Goal: Task Accomplishment & Management: Manage account settings

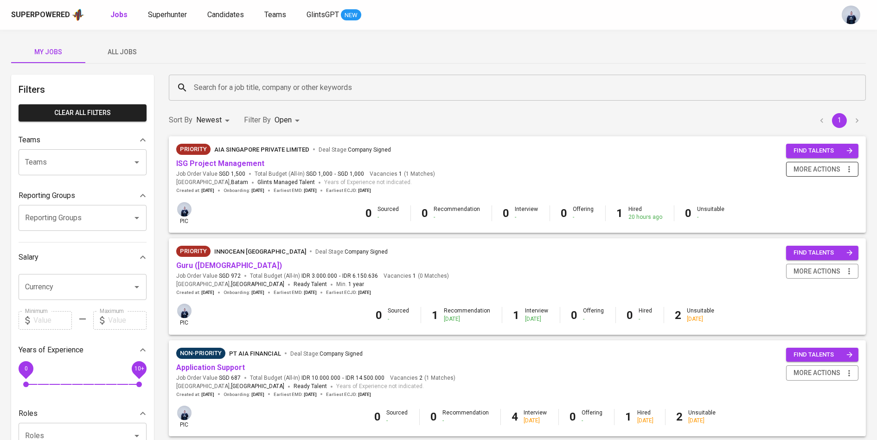
click at [789, 166] on span "more actions" at bounding box center [817, 170] width 47 height 12
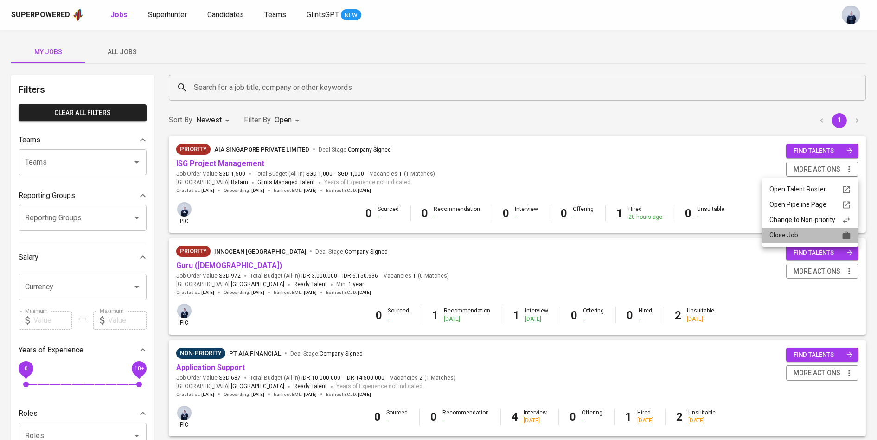
click at [789, 233] on div "Close Job" at bounding box center [811, 236] width 82 height 10
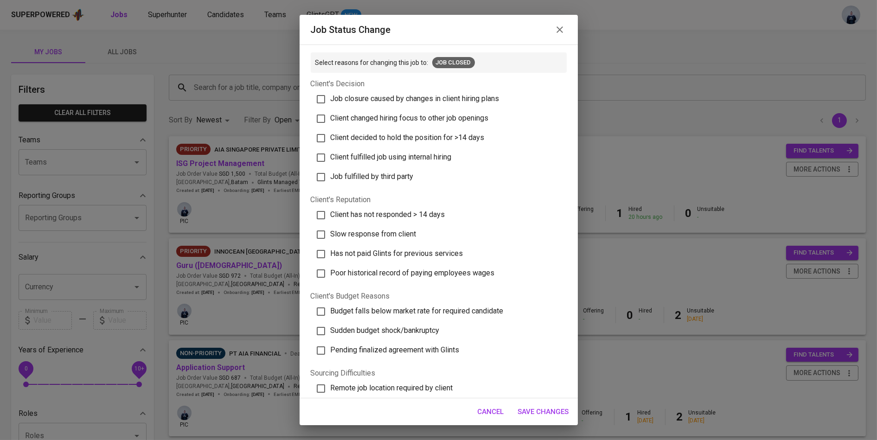
scroll to position [174, 0]
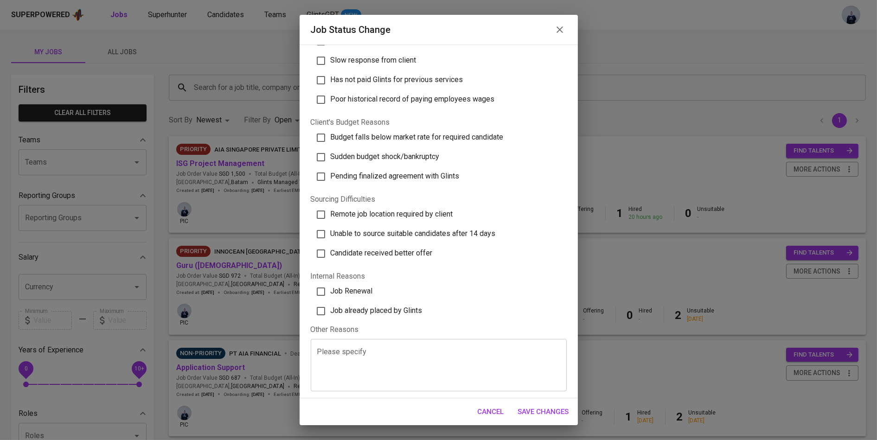
click at [380, 311] on span "Job already placed by Glints" at bounding box center [377, 310] width 92 height 9
click at [331, 311] on input "Job already placed by Glints" at bounding box center [320, 311] width 19 height 19
checkbox input "true"
click at [547, 396] on span "Save Changes" at bounding box center [543, 412] width 51 height 12
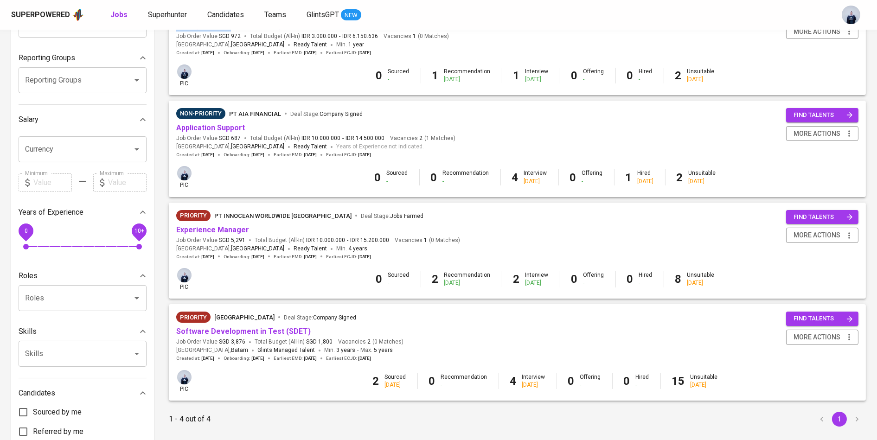
scroll to position [144, 0]
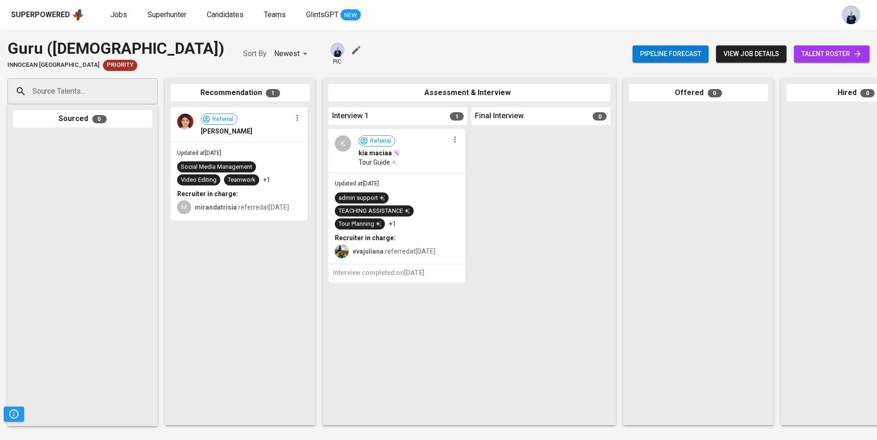
click at [458, 137] on icon "button" at bounding box center [454, 139] width 9 height 9
click at [476, 196] on li "Undo Interview 1 Happened" at bounding box center [494, 198] width 90 height 14
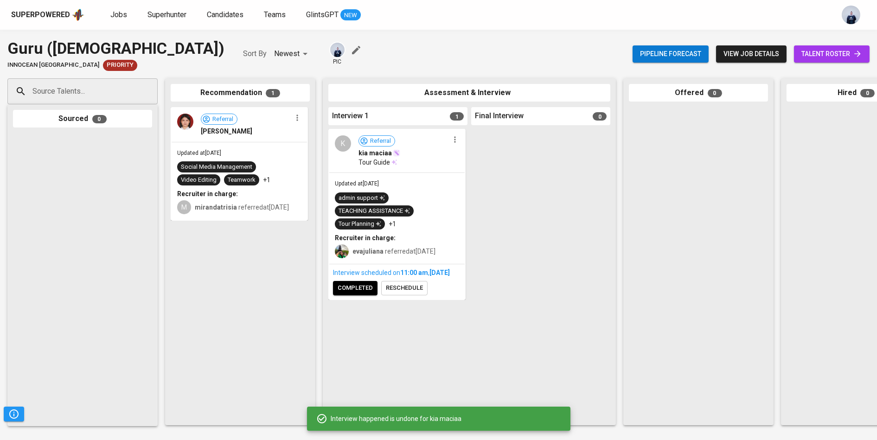
click at [411, 294] on span "reschedule" at bounding box center [404, 288] width 37 height 11
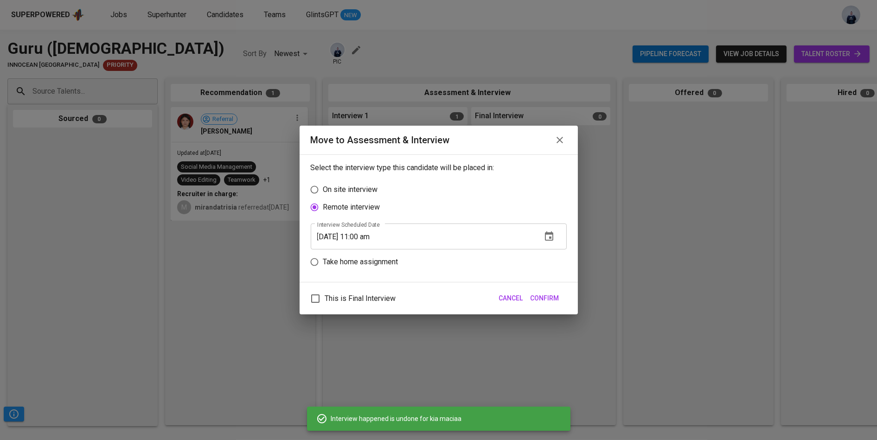
click at [549, 237] on icon "button" at bounding box center [549, 236] width 11 height 11
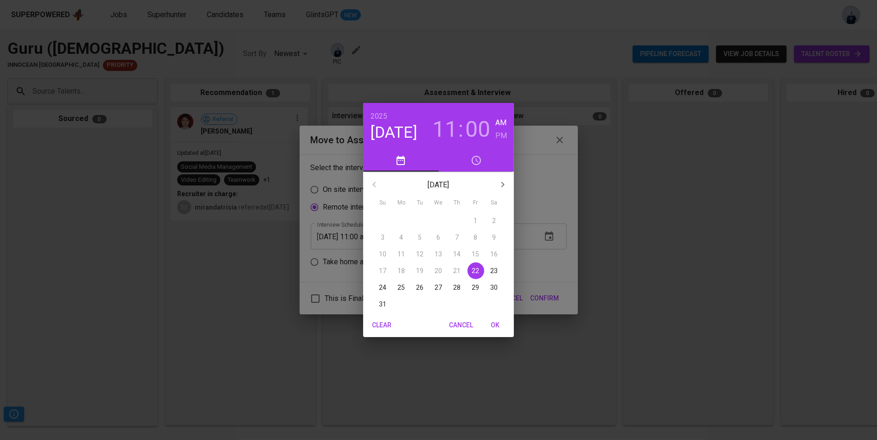
click at [414, 287] on span "26" at bounding box center [420, 287] width 17 height 9
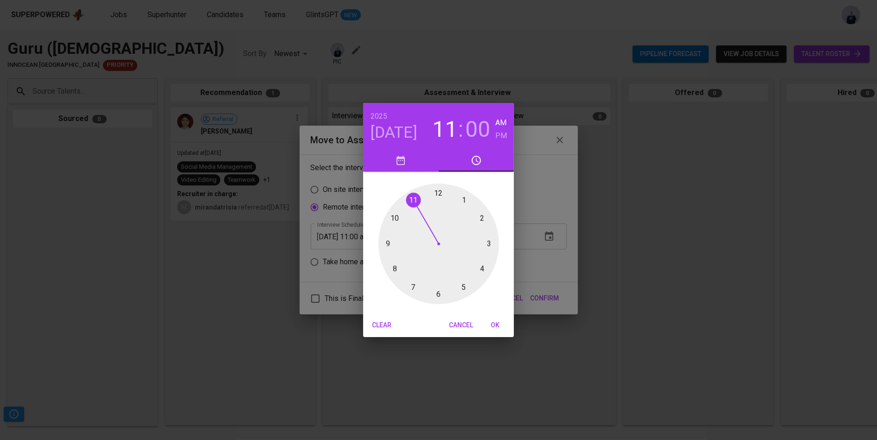
click at [501, 321] on span "OK" at bounding box center [495, 326] width 22 height 12
type input "08/26/2025 11:00 am"
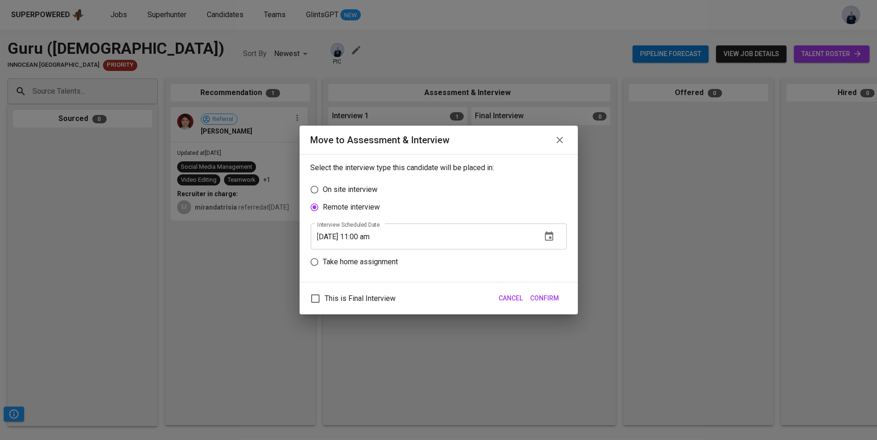
click at [550, 297] on span "Confirm" at bounding box center [545, 299] width 29 height 12
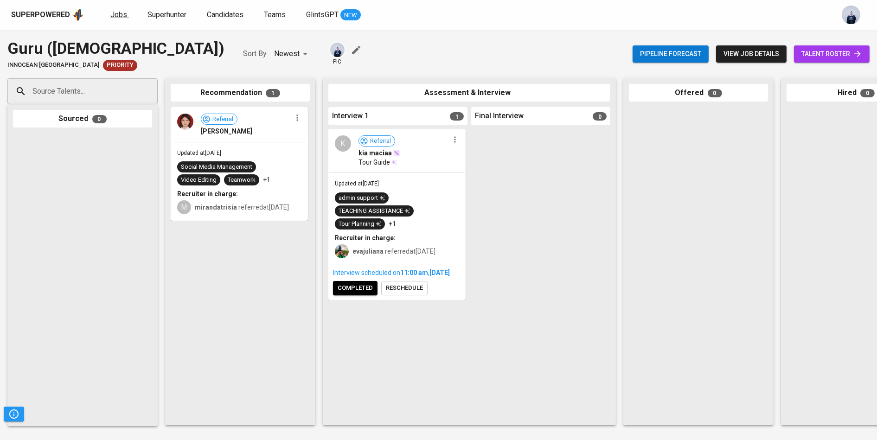
click at [122, 17] on span "Jobs" at bounding box center [118, 14] width 17 height 9
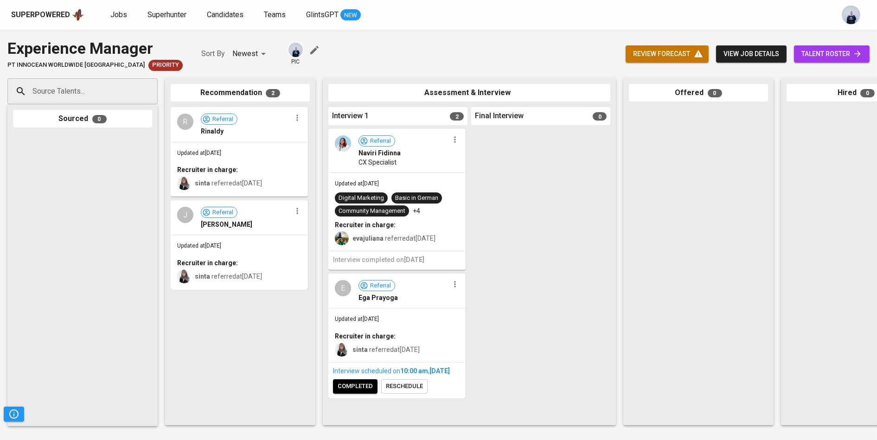
click at [299, 119] on icon "button" at bounding box center [297, 117] width 9 height 9
click at [337, 175] on span "Move to unsuitable" at bounding box center [323, 177] width 49 height 8
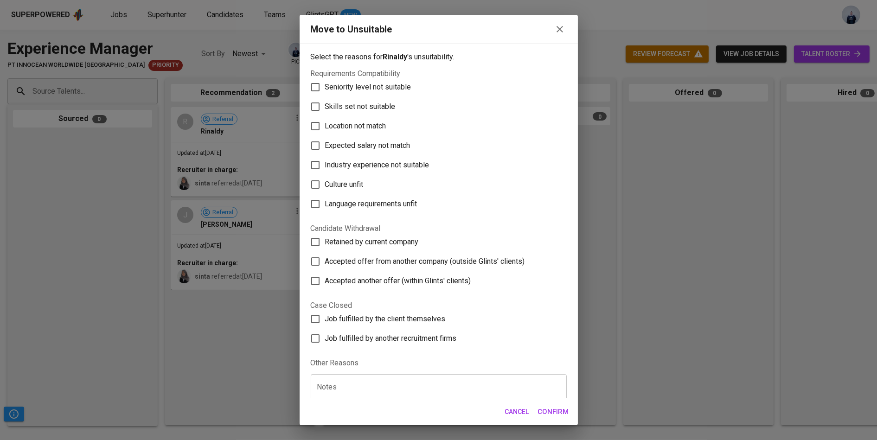
click at [357, 183] on span "Culture unfit" at bounding box center [344, 184] width 39 height 11
click at [325, 183] on input "Culture unfit" at bounding box center [315, 184] width 19 height 19
checkbox input "true"
click at [540, 415] on span "Confirm" at bounding box center [553, 412] width 31 height 12
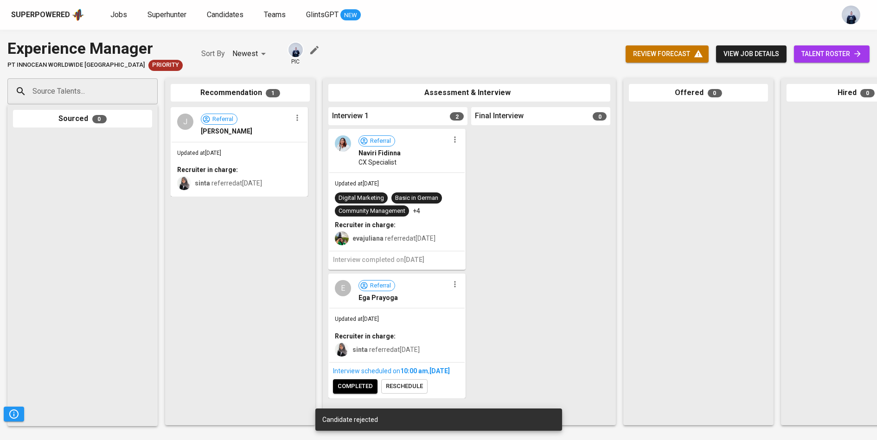
click at [298, 121] on icon "button" at bounding box center [297, 117] width 9 height 9
click at [329, 180] on span "Move to unsuitable" at bounding box center [323, 177] width 49 height 8
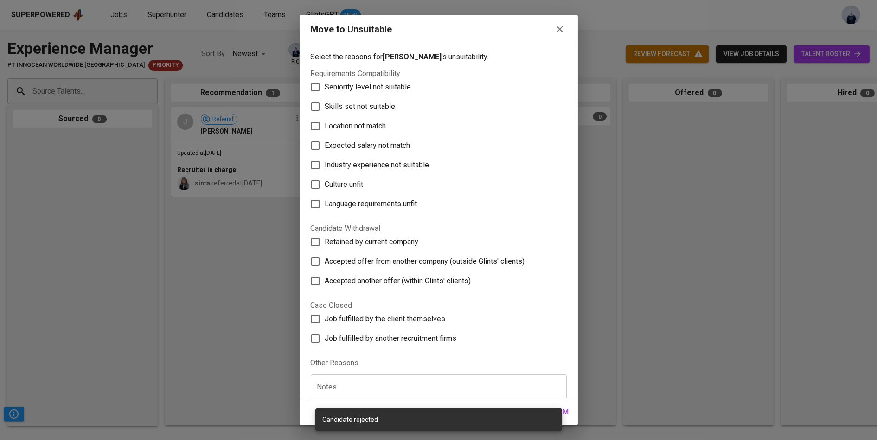
click at [344, 184] on span "Culture unfit" at bounding box center [344, 184] width 39 height 11
click at [325, 184] on input "Culture unfit" at bounding box center [315, 184] width 19 height 19
checkbox input "true"
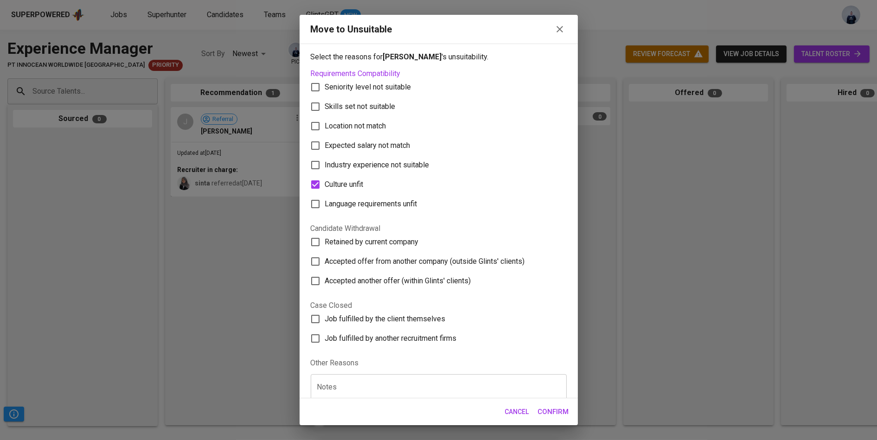
click at [354, 173] on label "Industry experience not suitable" at bounding box center [433, 164] width 254 height 19
click at [325, 173] on input "Industry experience not suitable" at bounding box center [315, 164] width 19 height 19
checkbox input "true"
click at [548, 409] on span "Confirm" at bounding box center [553, 412] width 31 height 12
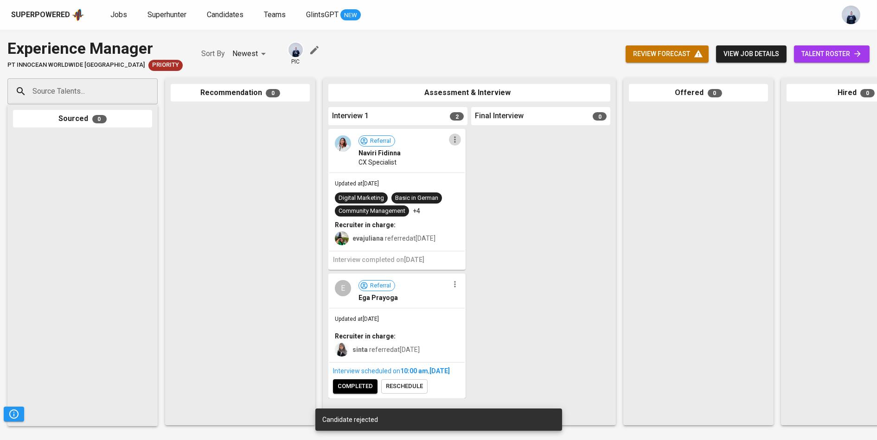
click at [456, 140] on icon "button" at bounding box center [454, 139] width 9 height 9
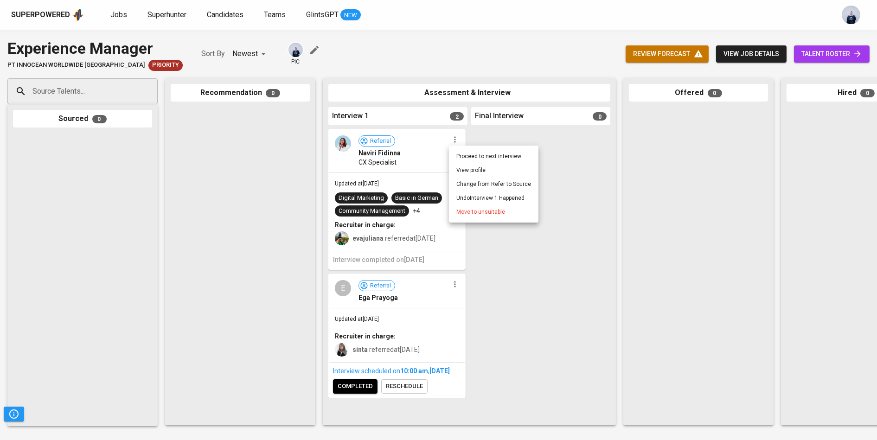
click at [476, 196] on li "Undo Interview 1 Happened" at bounding box center [494, 198] width 90 height 14
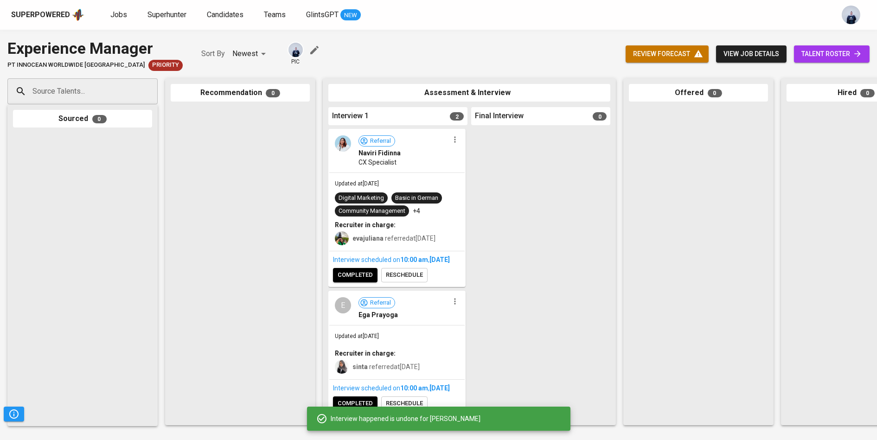
click at [408, 281] on span "reschedule" at bounding box center [404, 275] width 37 height 11
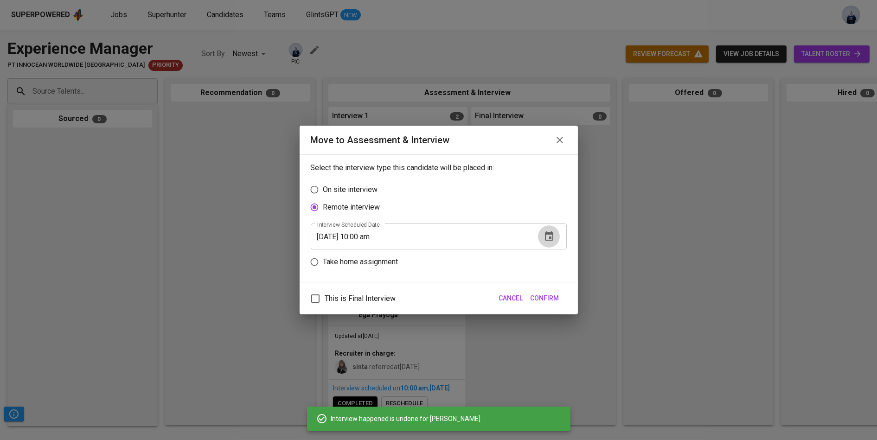
click at [550, 236] on icon "button" at bounding box center [549, 236] width 11 height 11
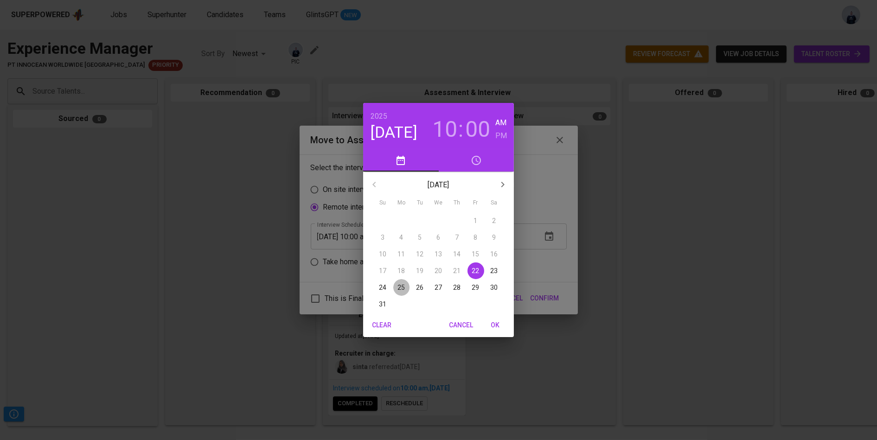
click at [402, 284] on p "25" at bounding box center [401, 287] width 7 height 9
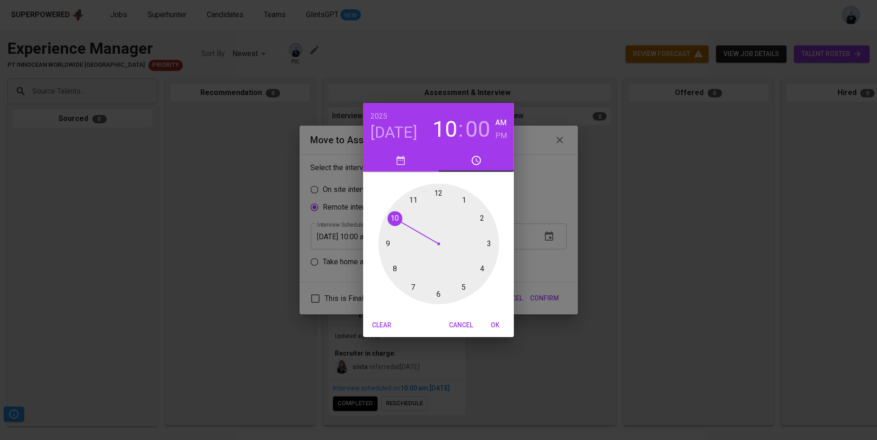
click at [494, 321] on span "OK" at bounding box center [495, 326] width 22 height 12
type input "08/25/2025 10:00 am"
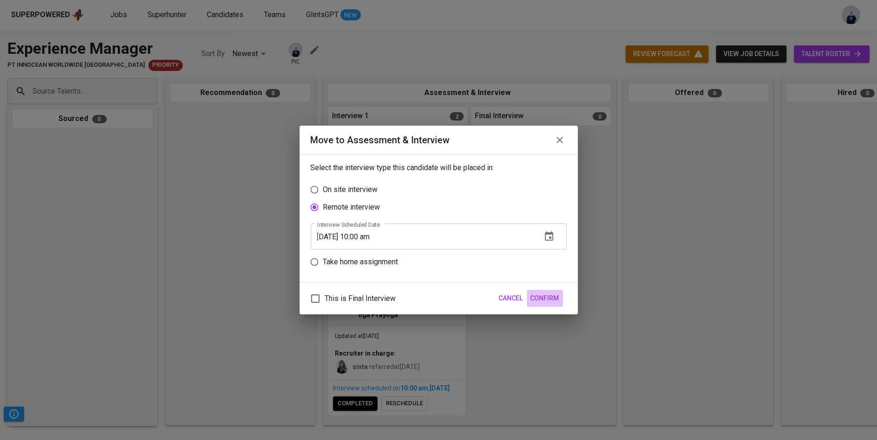
click at [551, 294] on span "Confirm" at bounding box center [545, 299] width 29 height 12
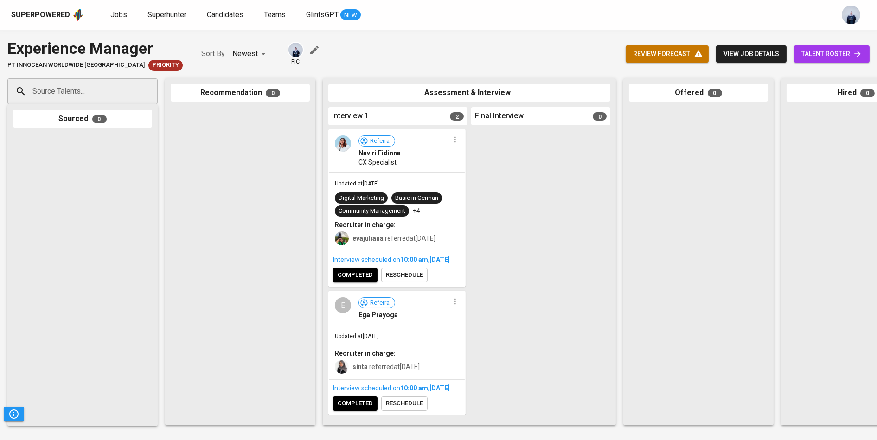
scroll to position [12, 0]
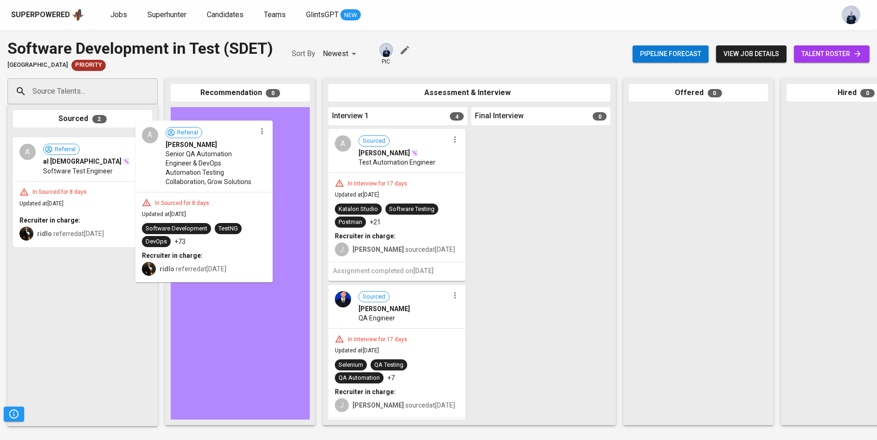
drag, startPoint x: 93, startPoint y: 179, endPoint x: 220, endPoint y: 166, distance: 127.3
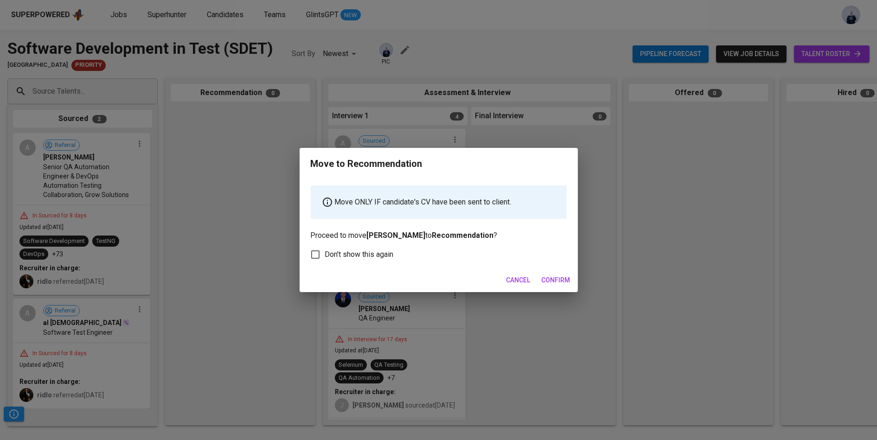
click at [556, 278] on span "Confirm" at bounding box center [556, 281] width 29 height 12
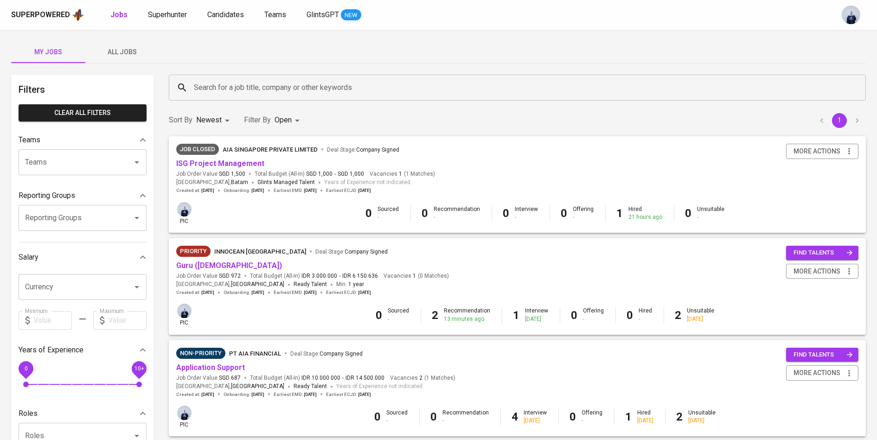
click at [128, 52] on span "All Jobs" at bounding box center [122, 52] width 63 height 12
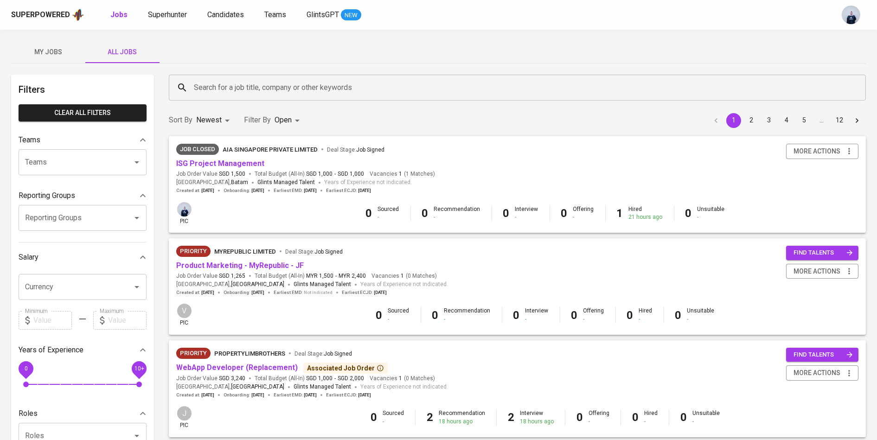
click at [56, 49] on span "My Jobs" at bounding box center [48, 52] width 63 height 12
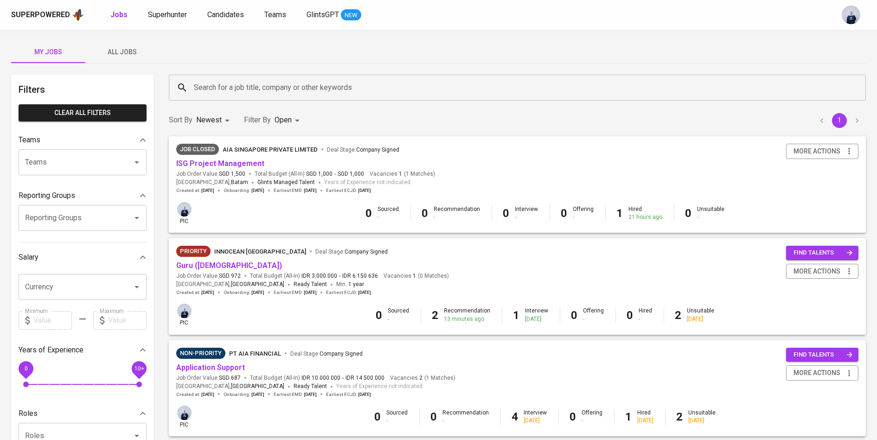
click at [290, 122] on body "Superpowered Jobs Superhunter Candidates Teams GlintsGPT NEW My Jobs All Jobs F…" at bounding box center [438, 351] width 877 height 702
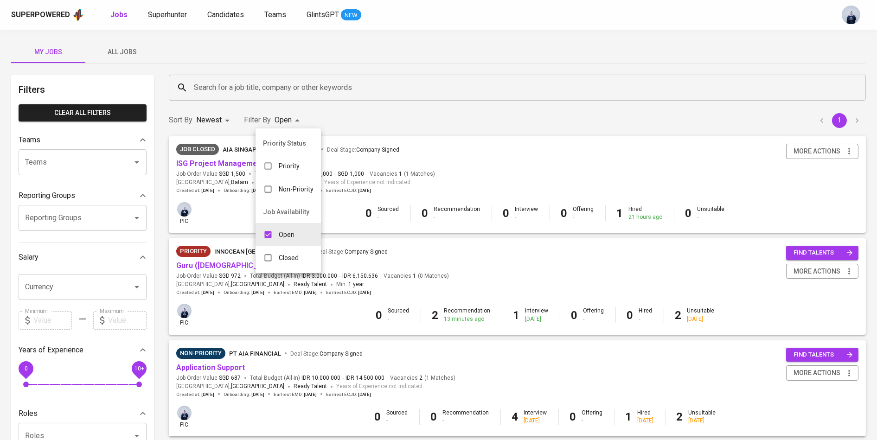
click at [365, 74] on div at bounding box center [438, 220] width 877 height 440
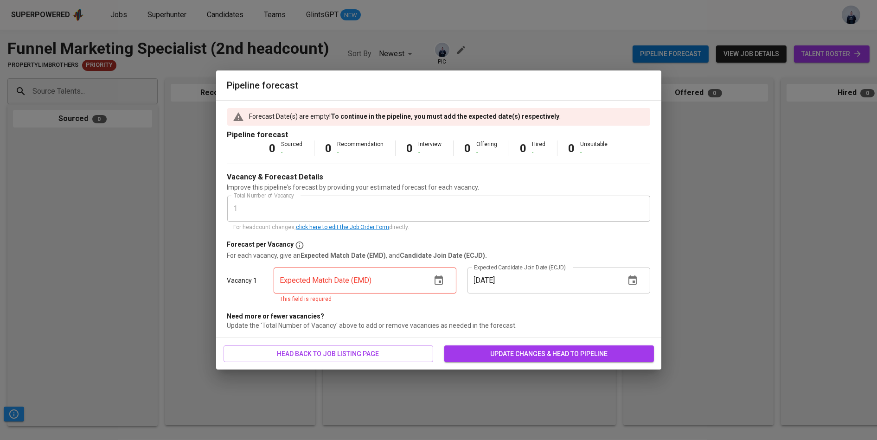
click at [443, 284] on icon "button" at bounding box center [438, 280] width 11 height 11
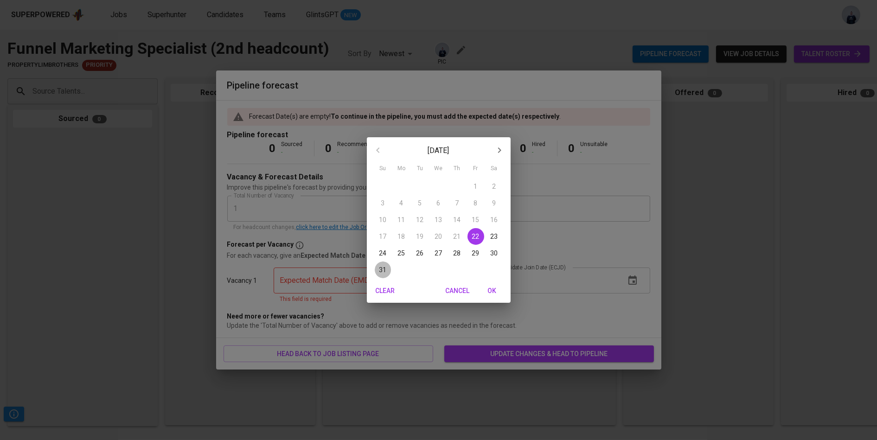
click at [381, 272] on p "31" at bounding box center [382, 269] width 7 height 9
type input "[DATE]"
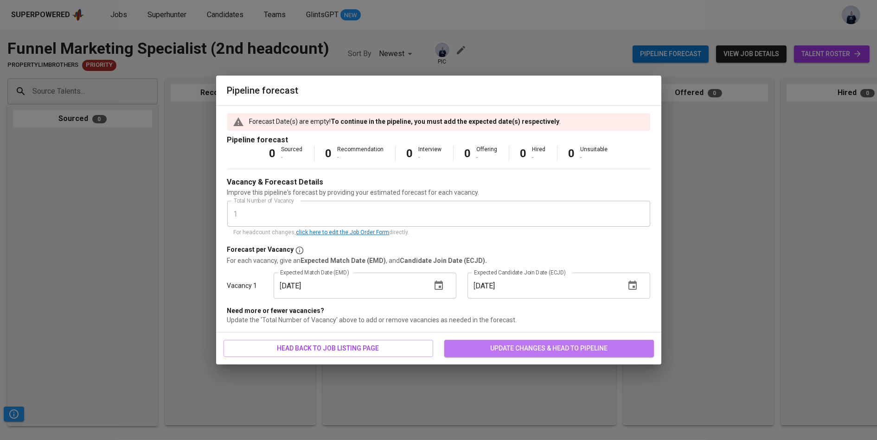
click at [533, 345] on span "update changes & head to pipeline" at bounding box center [549, 349] width 195 height 12
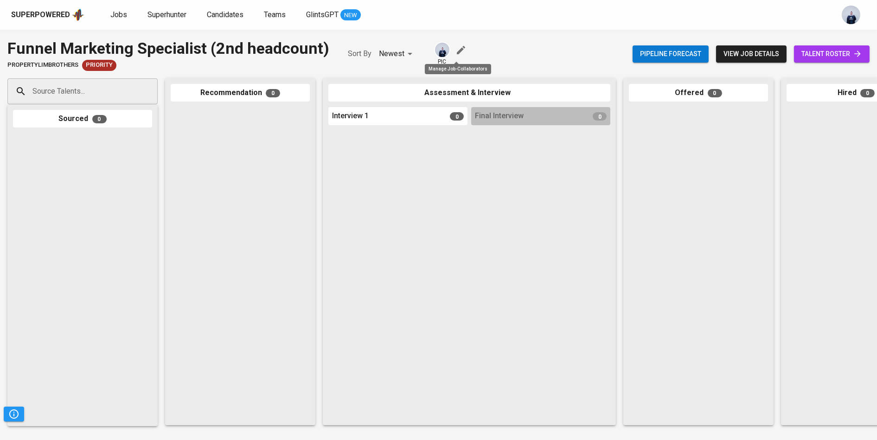
click at [456, 49] on icon "button" at bounding box center [461, 50] width 11 height 11
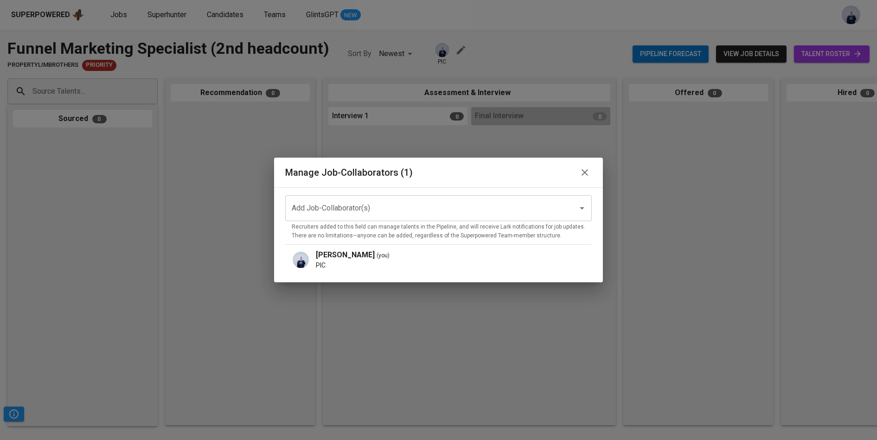
click at [422, 193] on div "Add Job-Collaborator(s) Add Job-Collaborator(s) Recruiters added to this field …" at bounding box center [438, 235] width 329 height 96
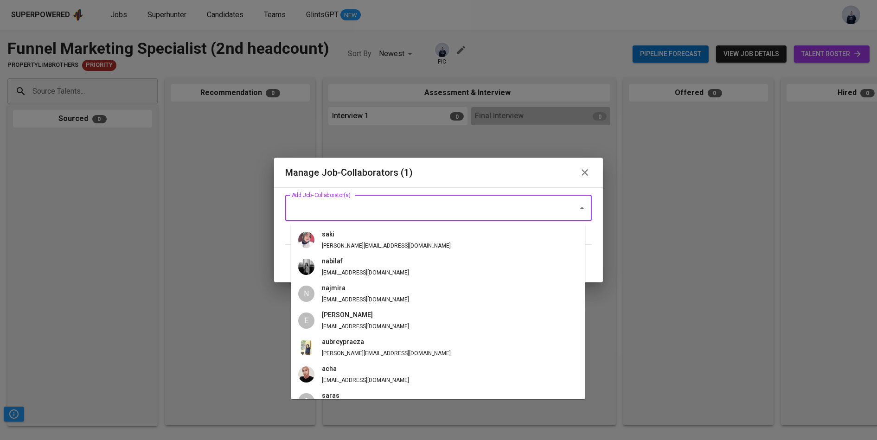
click at [409, 202] on input "Add Job-Collaborator(s)" at bounding box center [425, 208] width 272 height 18
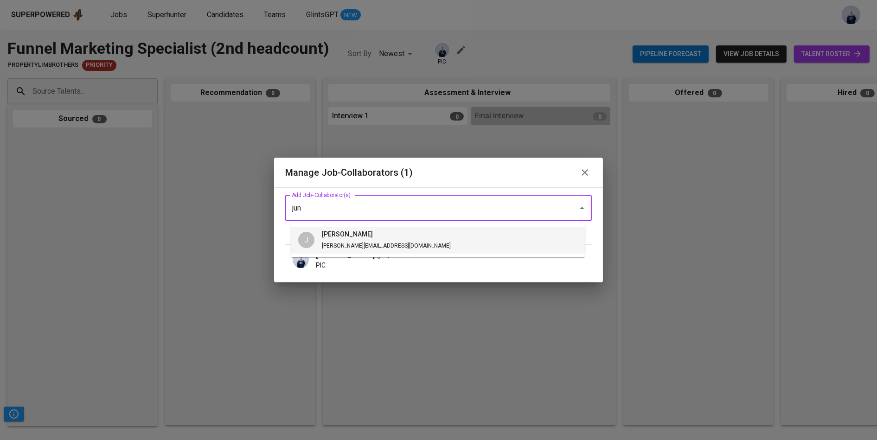
click at [409, 244] on li "J junice [EMAIL_ADDRESS][DOMAIN_NAME]" at bounding box center [438, 240] width 295 height 27
type input "jun"
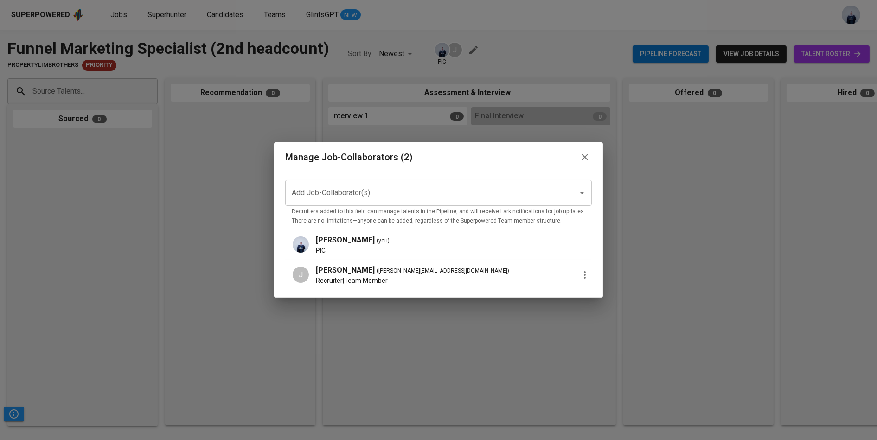
click at [579, 276] on icon "button" at bounding box center [584, 275] width 11 height 11
click at [608, 283] on p "Promote to PIC" at bounding box center [622, 280] width 51 height 11
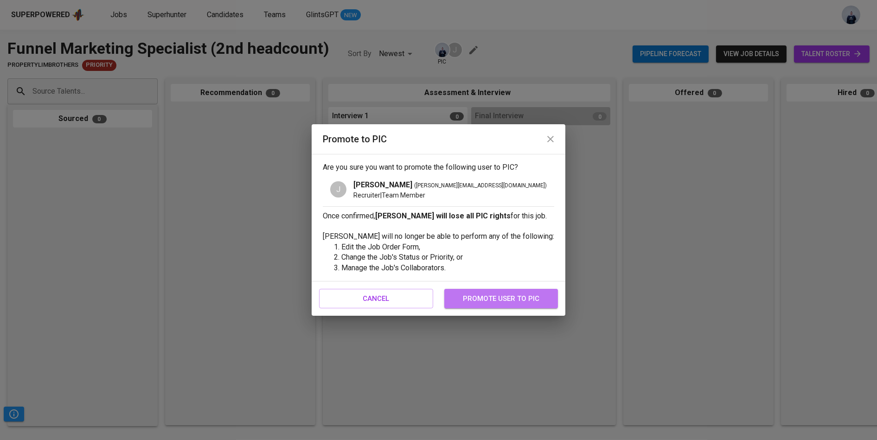
click at [516, 289] on button "promote user to pic" at bounding box center [501, 298] width 114 height 19
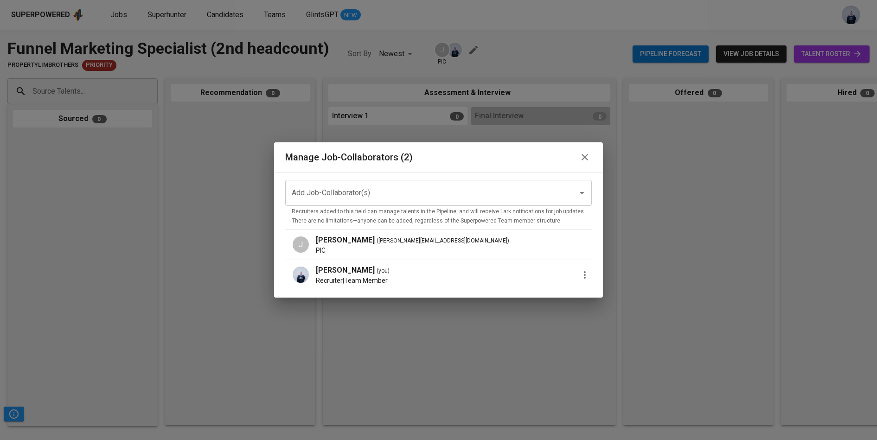
click at [579, 277] on icon "button" at bounding box center [584, 275] width 11 height 11
click at [604, 299] on span "Remove Collaborator" at bounding box center [631, 296] width 68 height 11
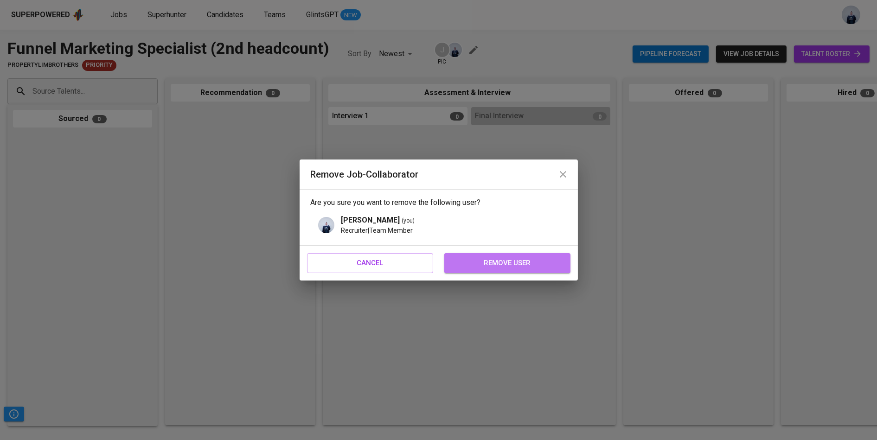
click at [515, 267] on span "remove user" at bounding box center [508, 263] width 106 height 12
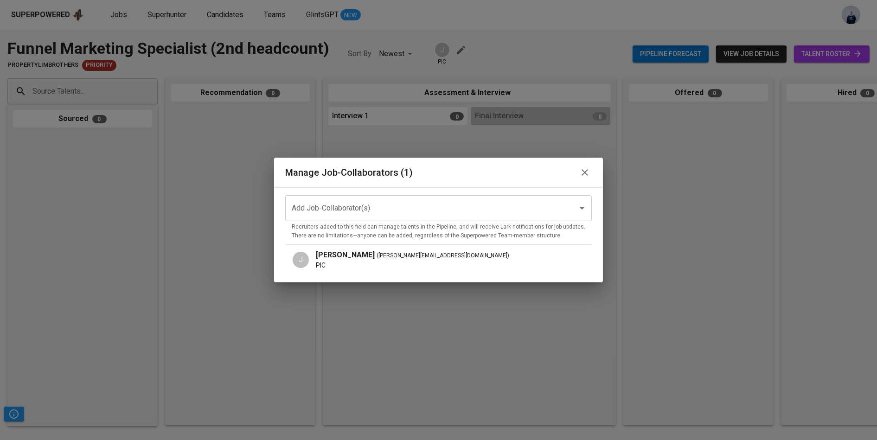
click at [553, 181] on div "Manage Job-Collaborators (1)" at bounding box center [438, 173] width 329 height 30
click at [582, 171] on icon "button" at bounding box center [585, 172] width 6 height 6
